Goal: Task Accomplishment & Management: Manage account settings

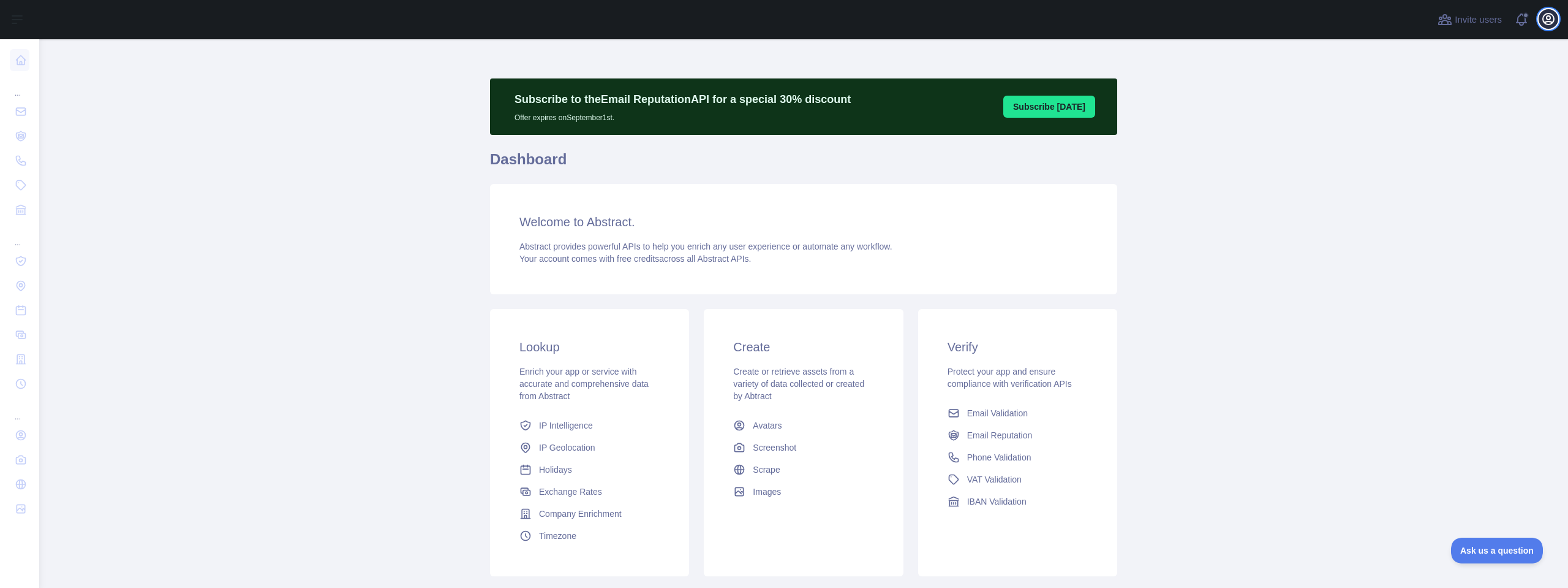
click at [1543, 25] on icon "button" at bounding box center [1548, 19] width 15 height 15
click at [1465, 130] on button "Billing" at bounding box center [1489, 133] width 137 height 22
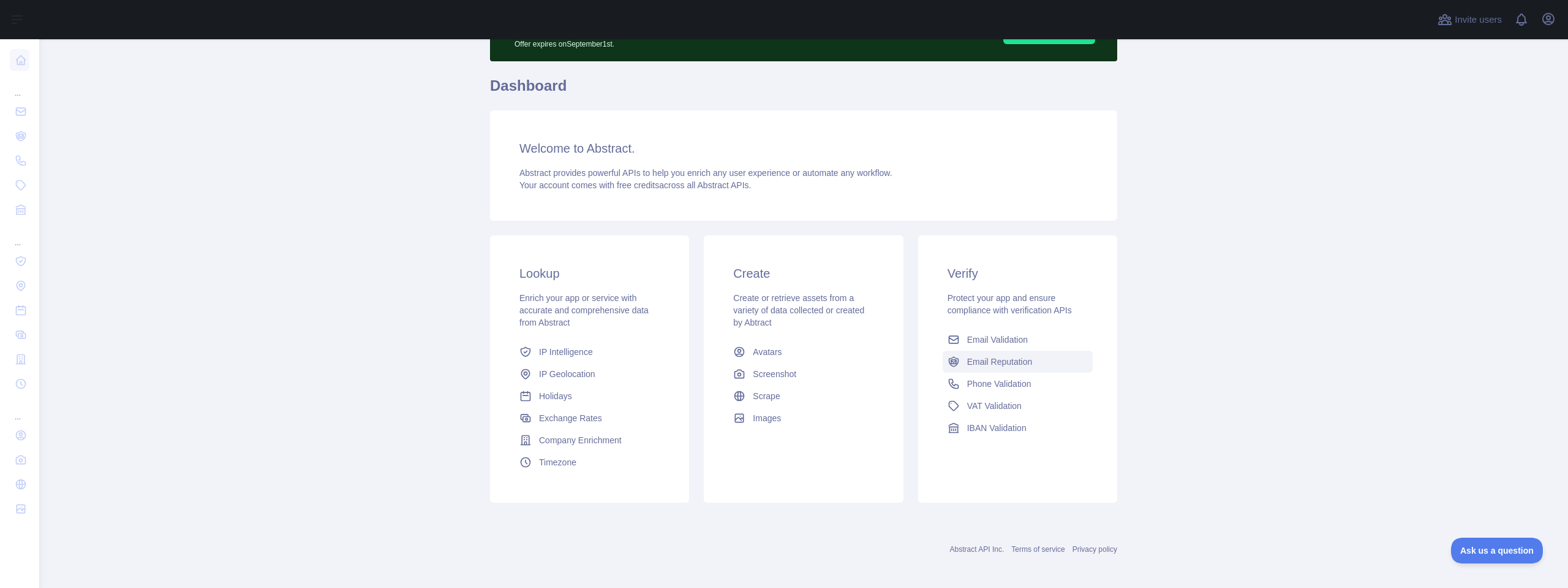
click at [1000, 358] on span "Email Reputation" at bounding box center [1000, 361] width 65 height 12
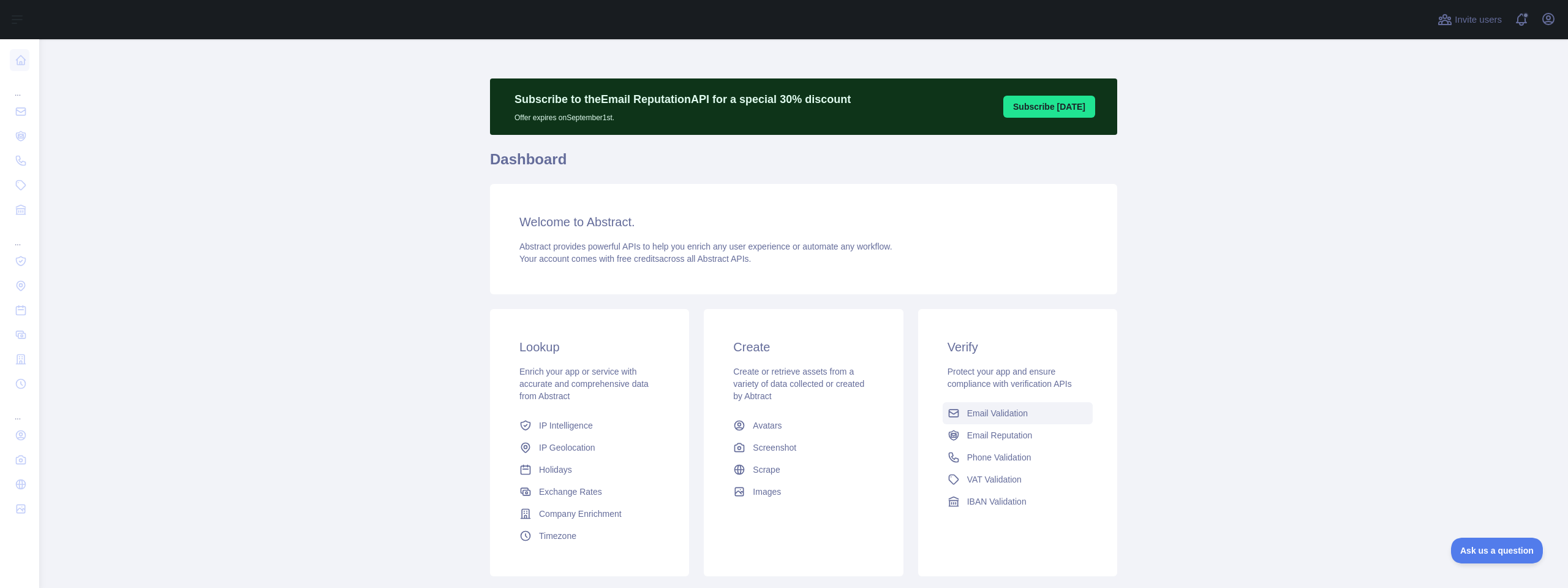
click at [982, 413] on span "Email Validation" at bounding box center [997, 412] width 61 height 12
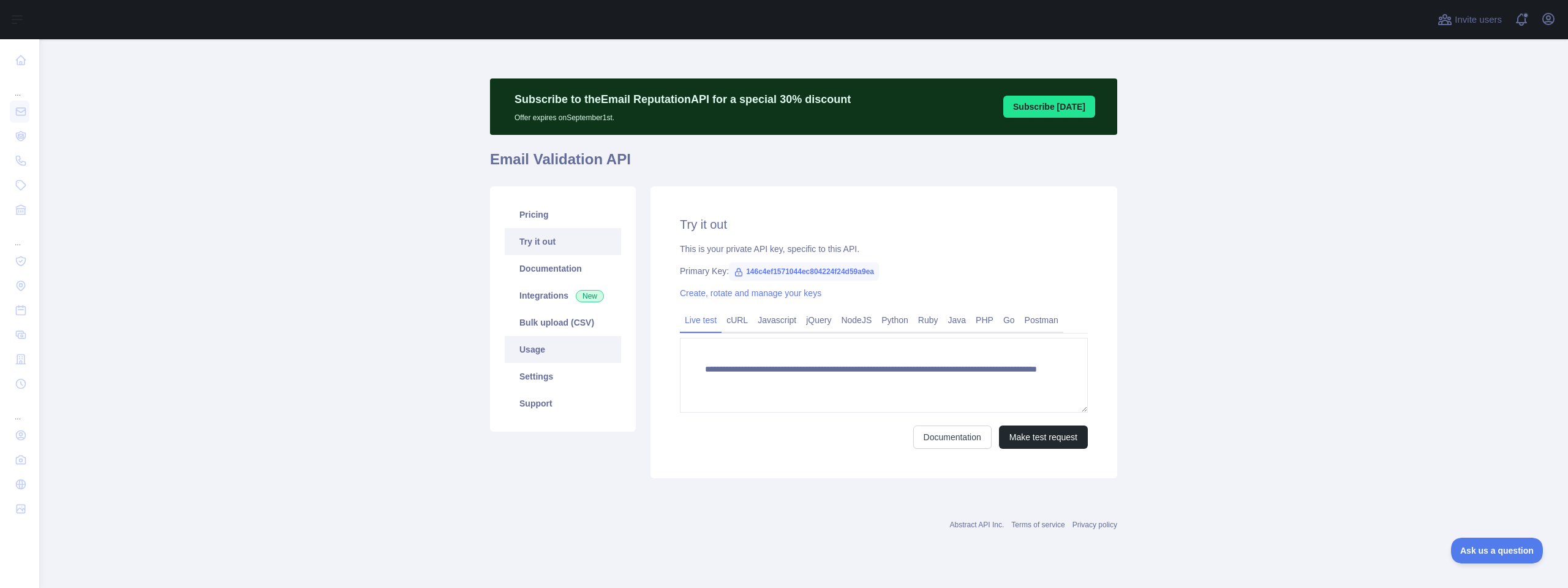
click at [589, 347] on link "Usage" at bounding box center [563, 350] width 116 height 27
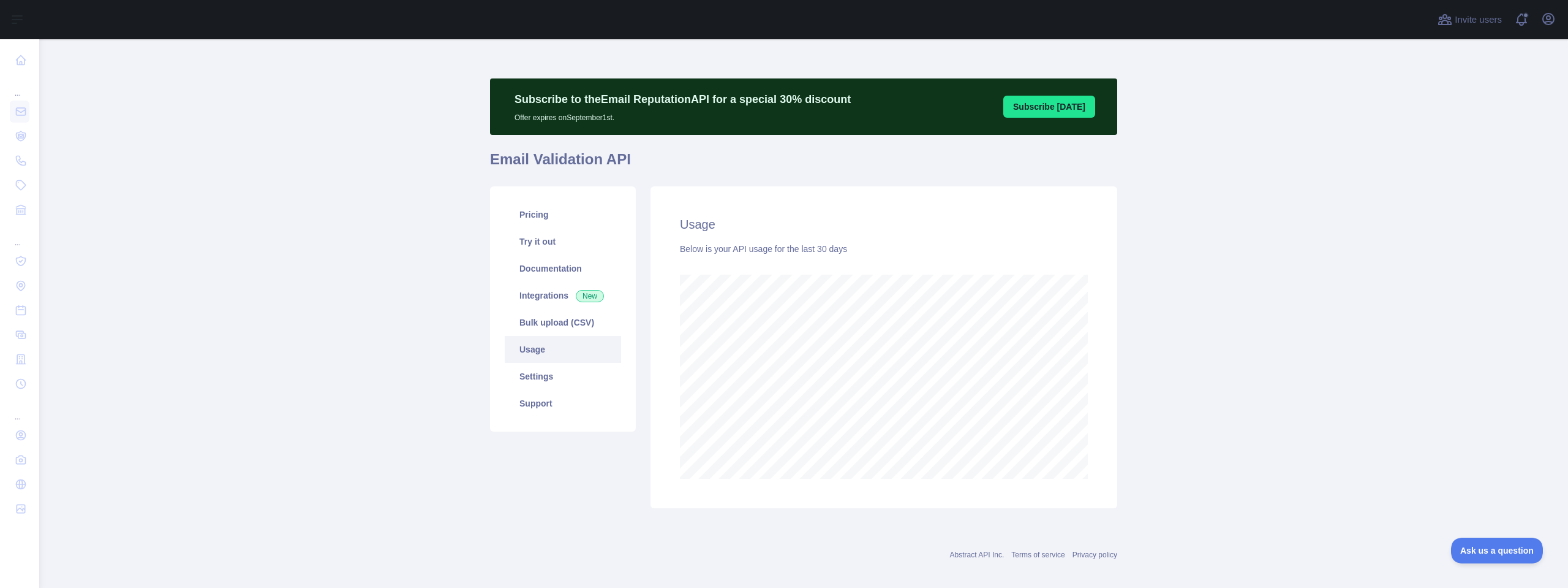
scroll to position [549, 1520]
click at [568, 215] on link "Pricing" at bounding box center [563, 215] width 116 height 27
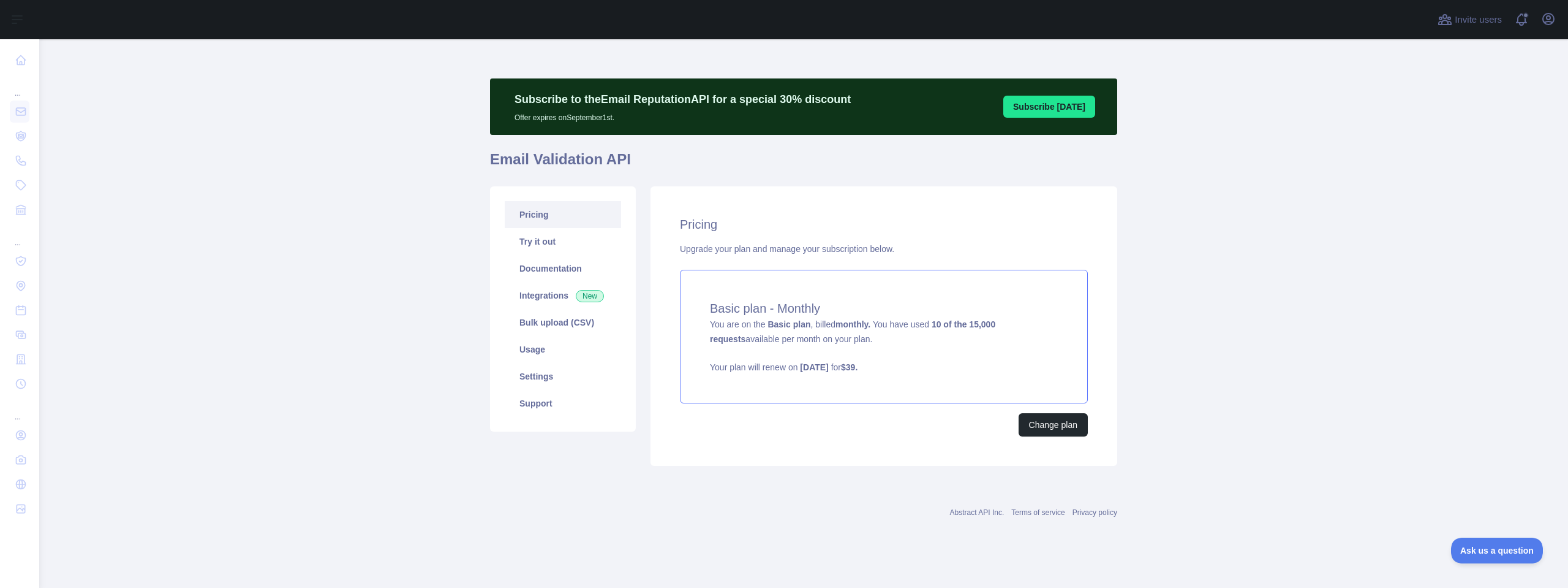
click at [890, 340] on div "Basic plan - Monthly You are on the Basic plan , billed monthly. You have used …" at bounding box center [883, 336] width 407 height 134
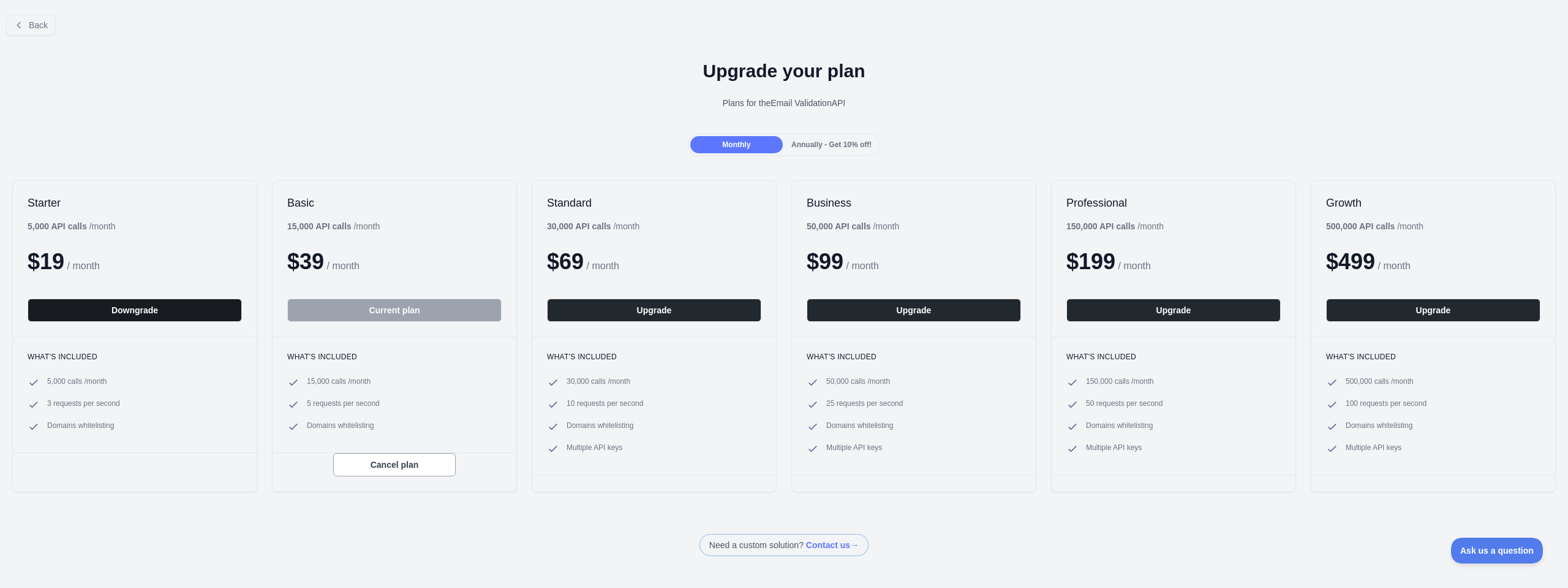
click at [206, 321] on button "Downgrade" at bounding box center [135, 310] width 215 height 24
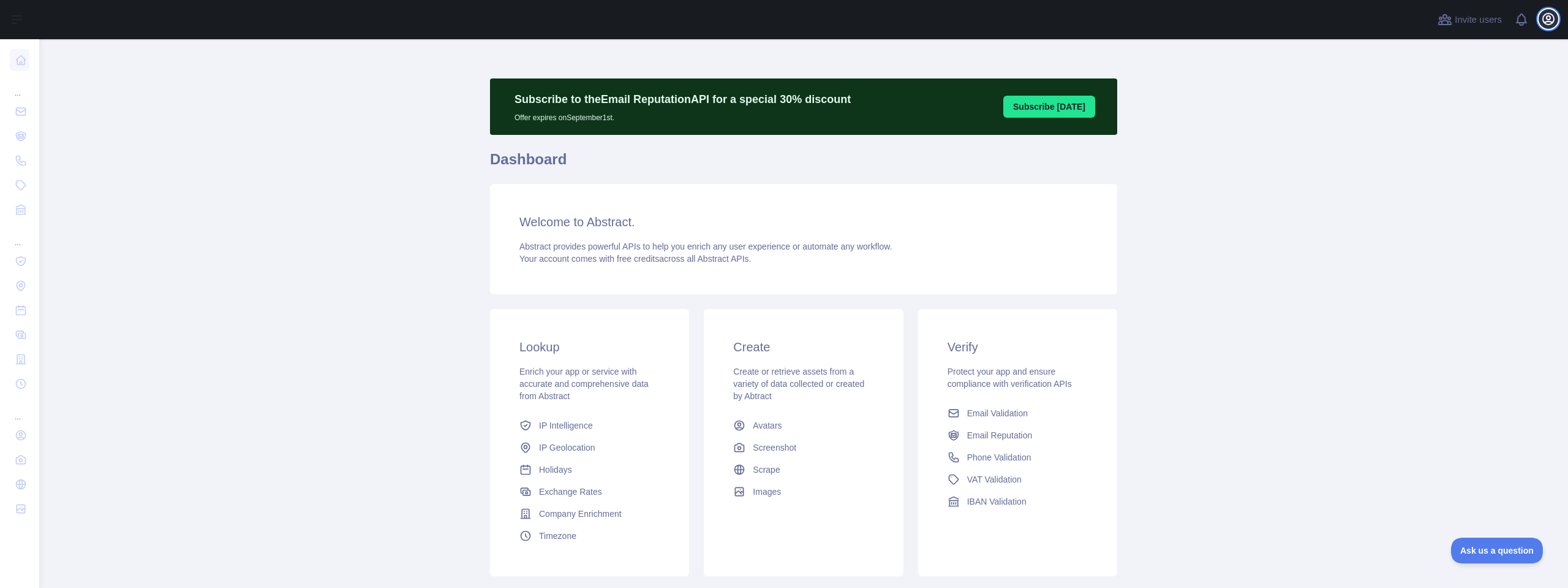
click at [1553, 23] on icon "button" at bounding box center [1548, 19] width 15 height 15
click at [1470, 130] on button "Billing" at bounding box center [1489, 133] width 137 height 22
